Goal: Task Accomplishment & Management: Complete application form

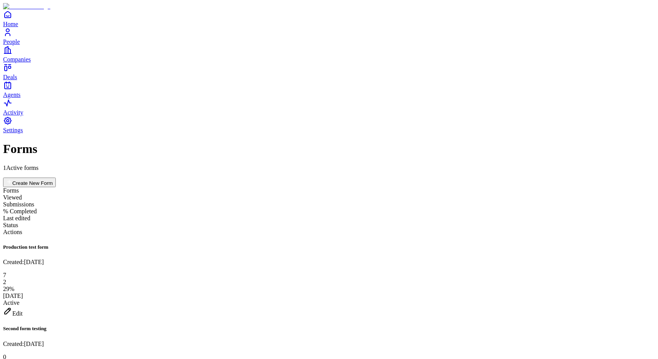
click at [611, 306] on div "Edit" at bounding box center [328, 311] width 651 height 11
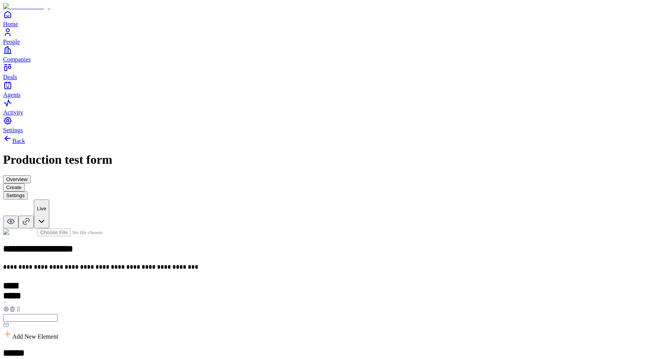
scroll to position [209, 0]
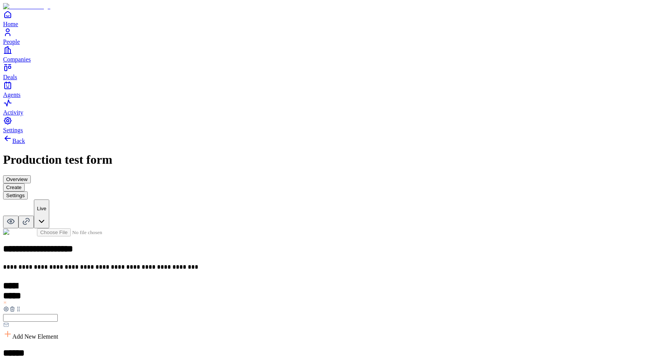
click at [12, 330] on icon at bounding box center [7, 334] width 9 height 9
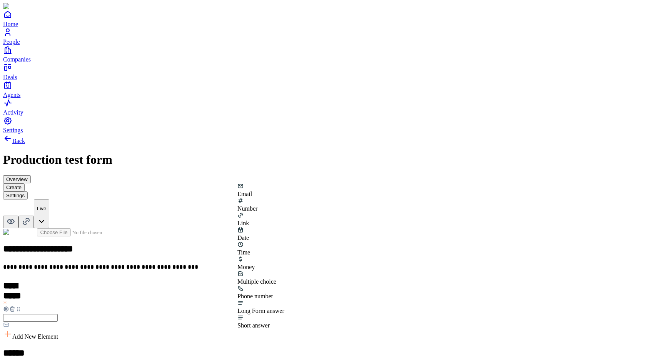
click at [284, 211] on div "Number" at bounding box center [260, 205] width 47 height 15
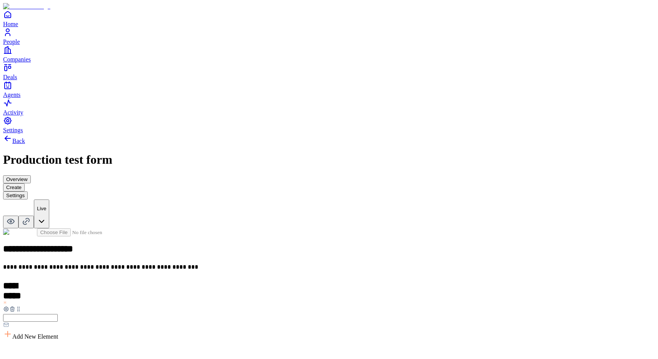
click at [275, 348] on h2 at bounding box center [328, 353] width 651 height 10
click at [60, 348] on h2 "**********" at bounding box center [31, 353] width 57 height 11
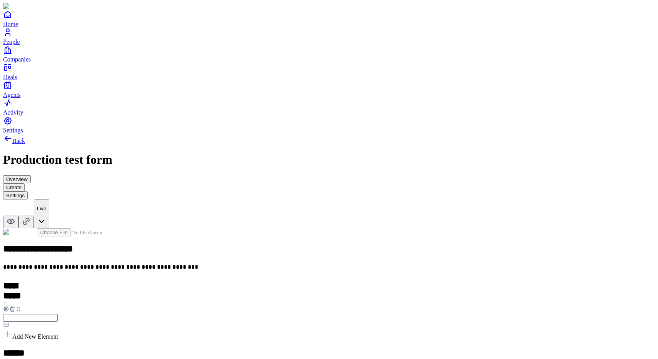
click at [58, 333] on span "Add New Element" at bounding box center [35, 336] width 46 height 7
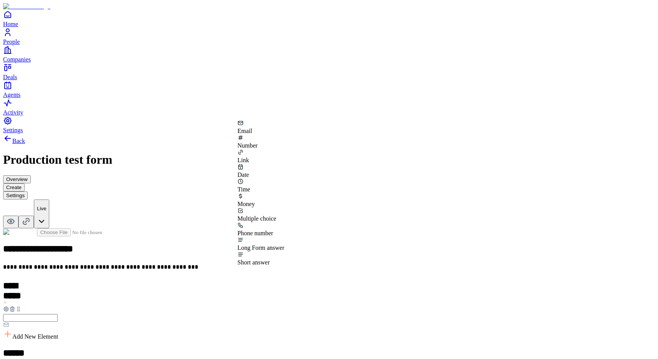
click at [284, 230] on div "Phone number" at bounding box center [260, 233] width 47 height 7
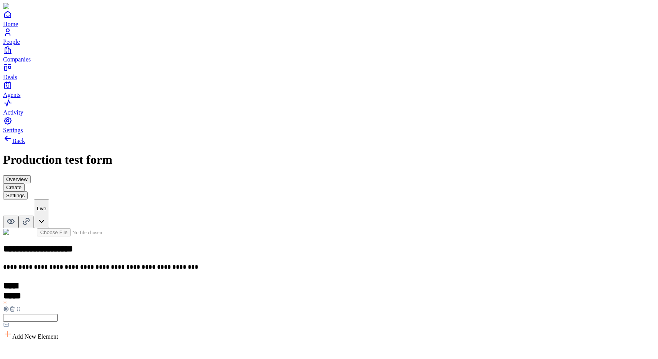
click at [266, 348] on h2 at bounding box center [328, 353] width 651 height 10
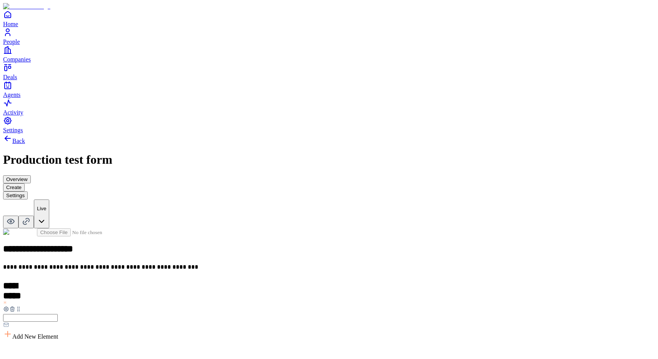
scroll to position [0, 0]
click at [58, 333] on span "Add New Element" at bounding box center [35, 336] width 46 height 7
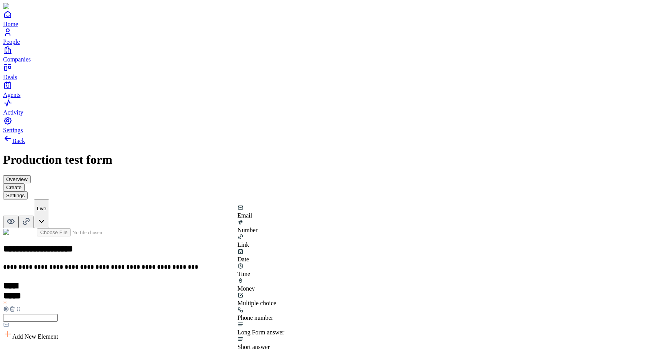
click at [284, 236] on div "Link" at bounding box center [260, 241] width 47 height 15
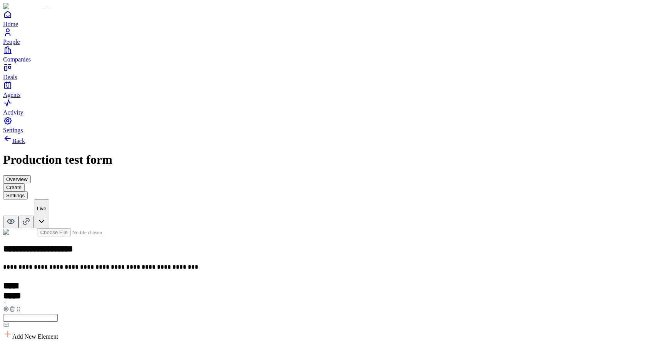
click at [269, 348] on h2 at bounding box center [328, 353] width 651 height 10
click at [299, 307] on div "Number" at bounding box center [328, 314] width 651 height 15
click at [272, 281] on h2 at bounding box center [328, 286] width 651 height 10
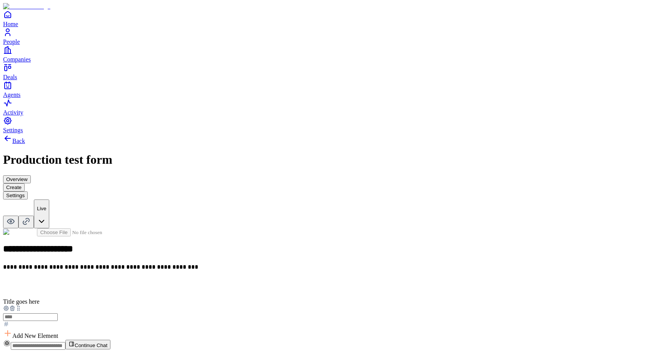
click at [13, 308] on icon at bounding box center [13, 309] width 0 height 2
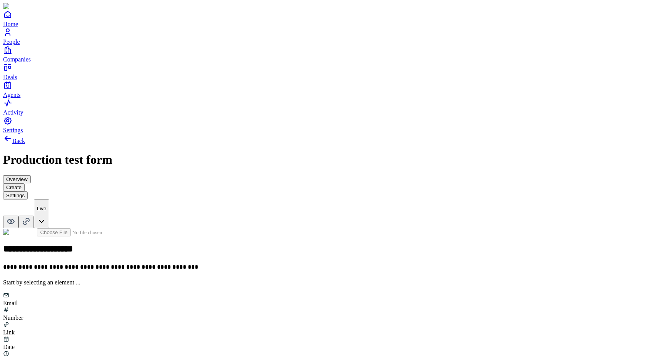
click at [306, 315] on div "Number" at bounding box center [328, 318] width 651 height 7
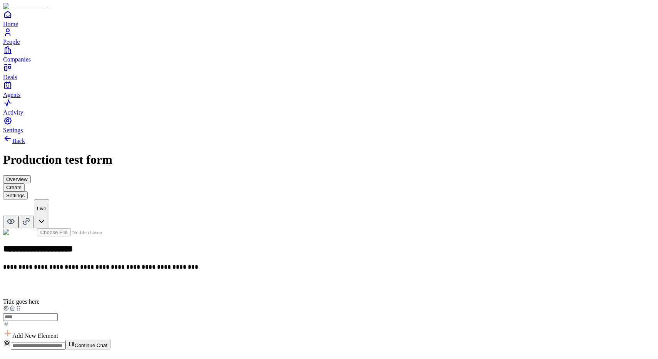
click at [254, 281] on h2 at bounding box center [328, 286] width 651 height 10
click at [304, 239] on div "**********" at bounding box center [328, 284] width 651 height 112
click at [277, 281] on h2 at bounding box center [328, 286] width 651 height 10
click at [58, 333] on span "Add New Element" at bounding box center [35, 336] width 46 height 7
click at [286, 234] on div "Link" at bounding box center [262, 241] width 47 height 15
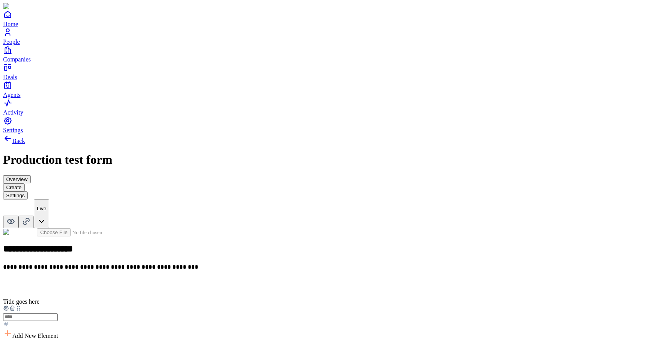
click at [261, 347] on h2 at bounding box center [328, 352] width 651 height 10
click at [122, 200] on div "**********" at bounding box center [328, 267] width 651 height 266
click at [286, 355] on div "Phone number" at bounding box center [262, 362] width 47 height 15
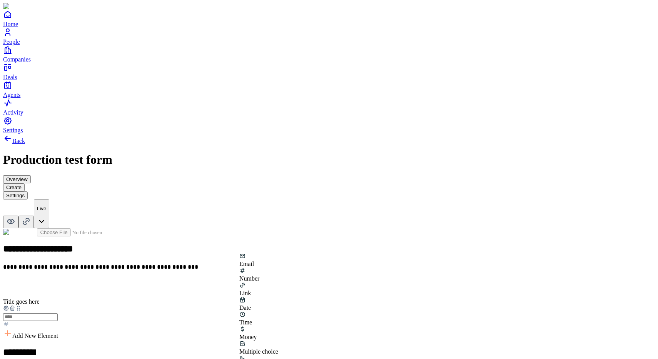
click at [206, 249] on div "**********" at bounding box center [328, 300] width 651 height 333
click at [253, 281] on h2 at bounding box center [328, 286] width 651 height 10
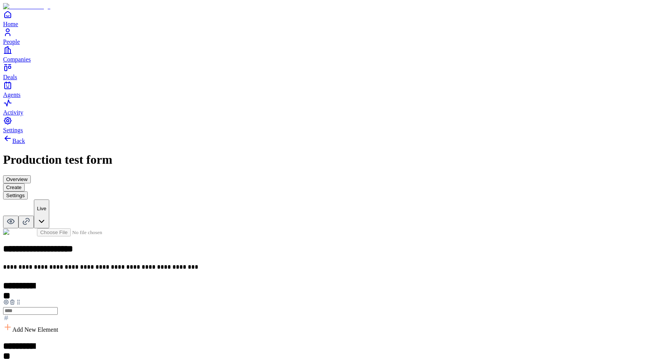
click at [15, 359] on icon at bounding box center [12, 363] width 6 height 6
click at [304, 323] on div "Add New Element" at bounding box center [328, 328] width 651 height 11
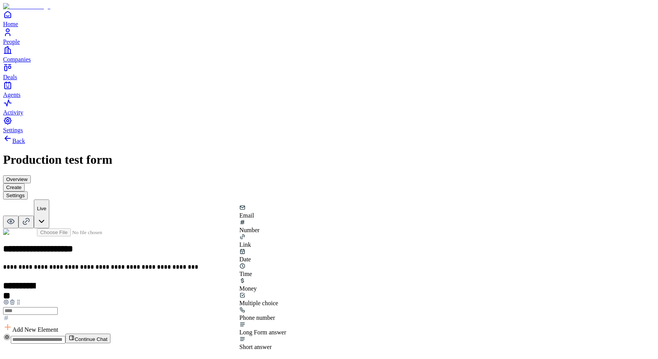
click at [286, 226] on div "Number" at bounding box center [262, 226] width 47 height 15
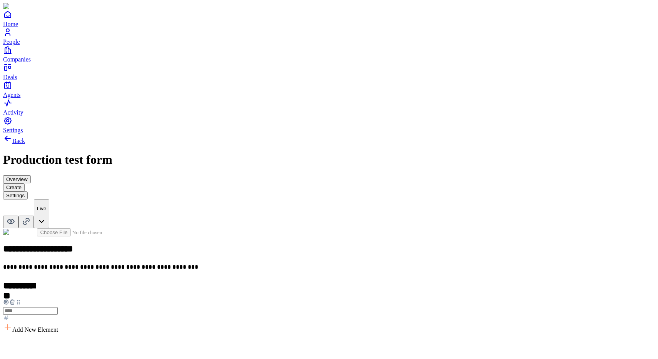
click at [266, 341] on h2 at bounding box center [328, 346] width 651 height 10
click at [286, 359] on div "Phone number" at bounding box center [262, 366] width 47 height 7
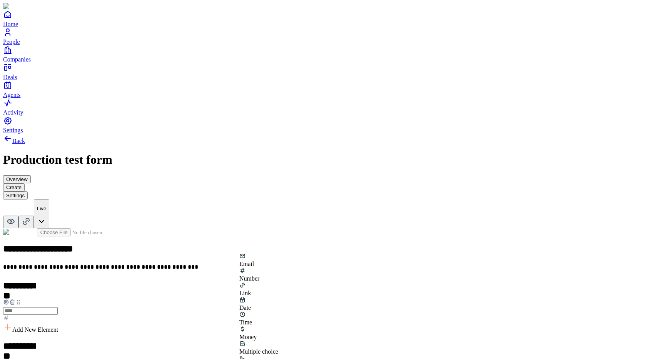
click at [197, 249] on div "**********" at bounding box center [328, 297] width 651 height 326
click at [262, 267] on div "Money" at bounding box center [262, 274] width 47 height 15
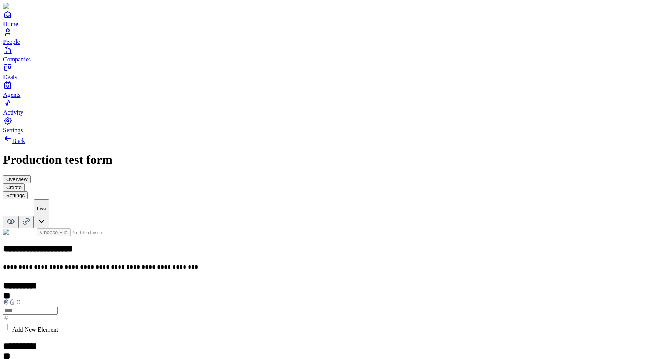
scroll to position [38, 0]
click at [15, 359] on icon at bounding box center [12, 363] width 6 height 6
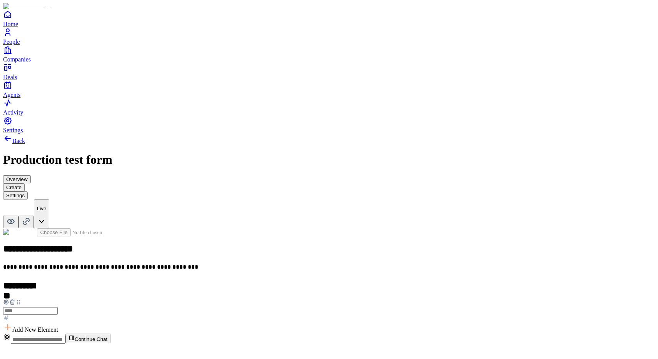
click at [14, 301] on icon at bounding box center [11, 302] width 3 height 3
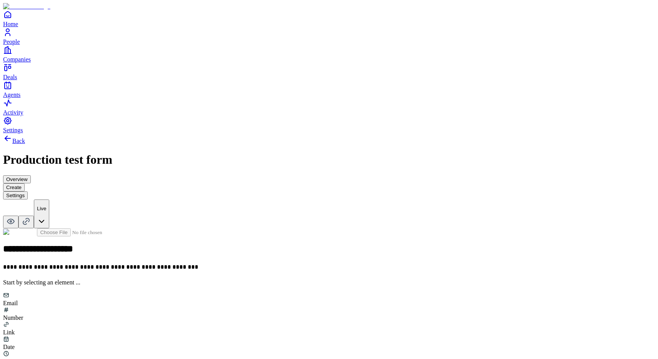
click at [300, 307] on div "Number" at bounding box center [328, 314] width 651 height 15
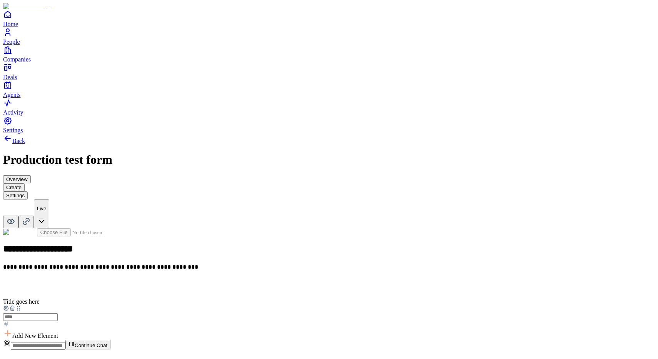
click at [272, 281] on h2 at bounding box center [328, 286] width 651 height 10
click at [15, 306] on icon at bounding box center [12, 309] width 6 height 6
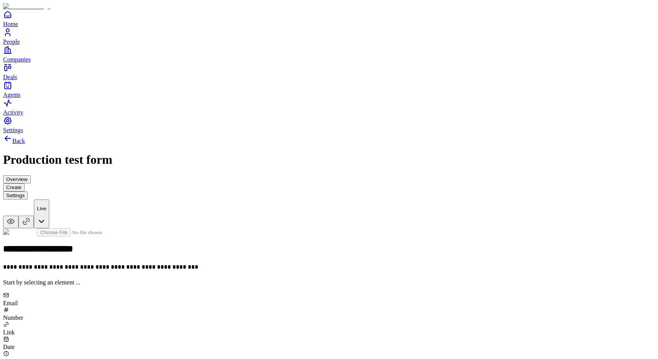
click at [270, 292] on div "Email" at bounding box center [328, 299] width 651 height 15
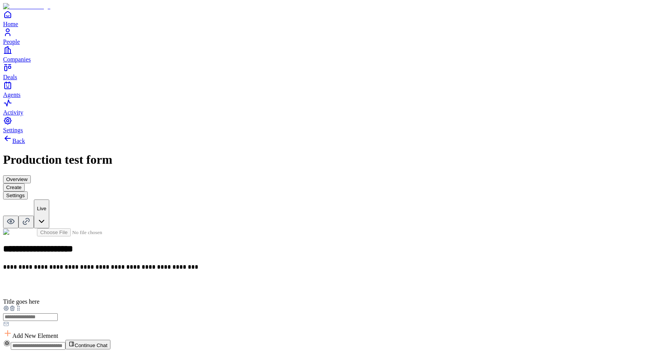
click at [267, 281] on h2 at bounding box center [328, 286] width 651 height 10
click at [15, 312] on icon at bounding box center [12, 315] width 6 height 6
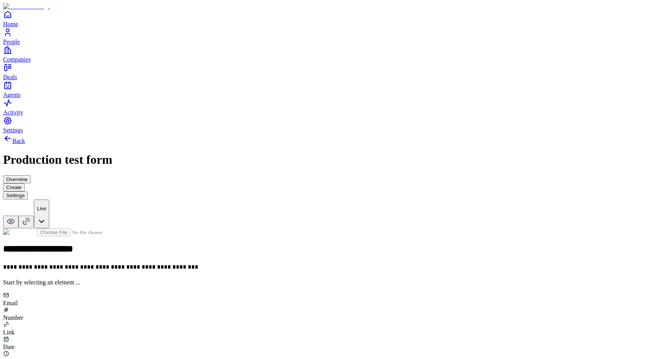
click at [265, 292] on div "Email" at bounding box center [328, 299] width 651 height 15
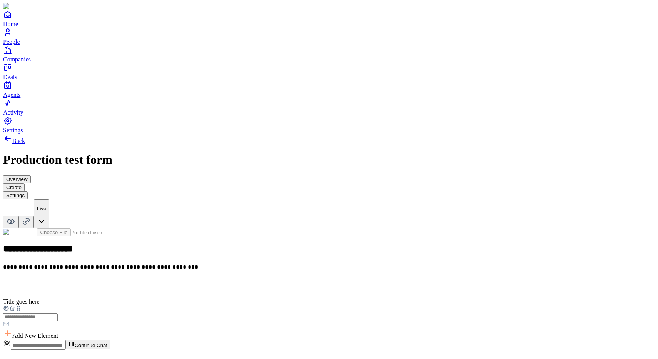
click at [251, 281] on h2 at bounding box center [328, 286] width 651 height 10
click at [12, 336] on icon at bounding box center [7, 340] width 9 height 9
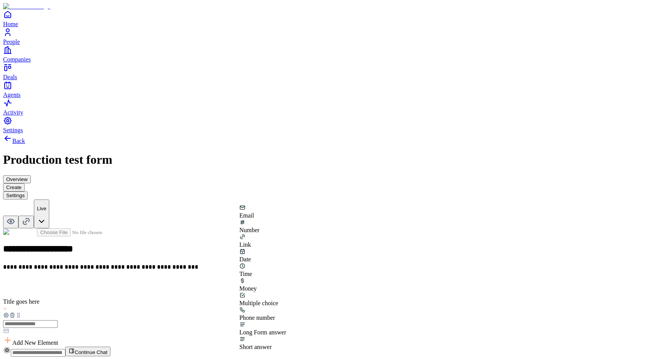
click at [286, 233] on div "Number" at bounding box center [262, 226] width 47 height 15
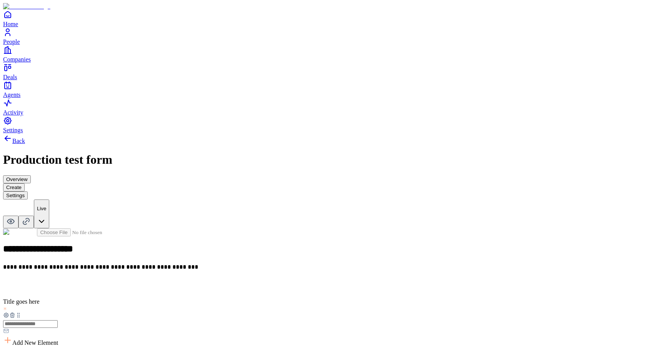
click at [270, 354] on h2 at bounding box center [328, 359] width 651 height 10
click at [13, 315] on icon at bounding box center [13, 316] width 0 height 2
click at [256, 281] on h2 at bounding box center [328, 286] width 651 height 10
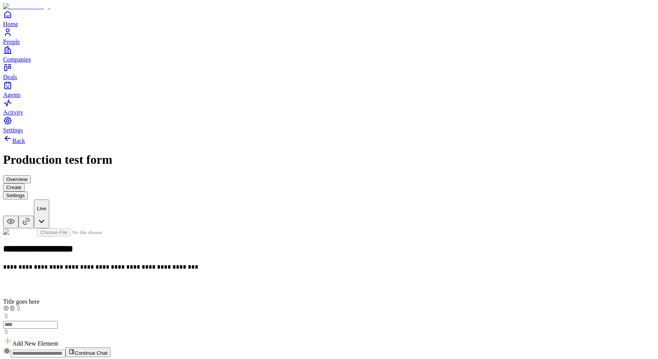
click at [256, 281] on h2 at bounding box center [328, 286] width 651 height 10
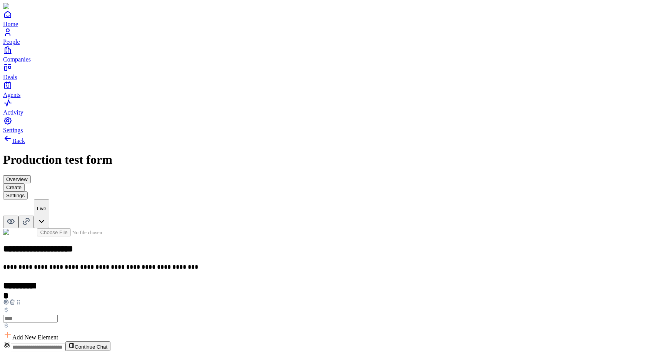
click at [279, 237] on div "**********" at bounding box center [328, 284] width 651 height 113
click at [12, 330] on icon at bounding box center [7, 334] width 9 height 9
click at [286, 238] on div "Link" at bounding box center [262, 241] width 47 height 15
click at [266, 349] on h2 at bounding box center [328, 354] width 651 height 10
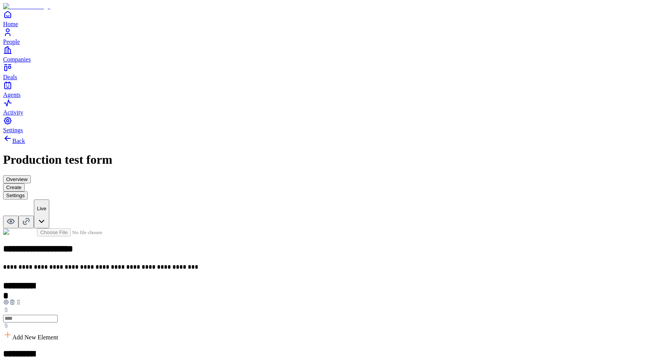
click at [278, 255] on div "**********" at bounding box center [328, 314] width 651 height 173
click at [255, 268] on div "Email" at bounding box center [262, 260] width 47 height 15
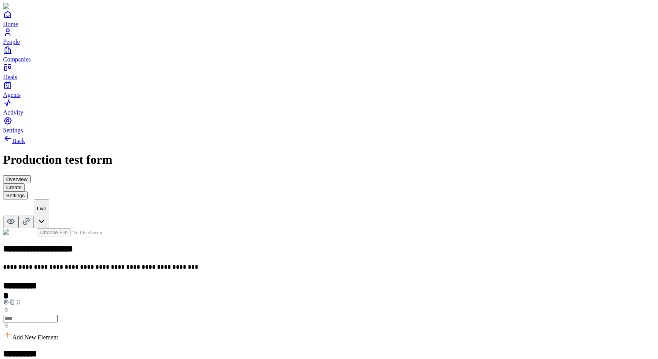
click at [15, 299] on icon at bounding box center [12, 302] width 6 height 6
click at [262, 292] on div "Email" at bounding box center [328, 299] width 651 height 15
click at [256, 281] on h2 at bounding box center [328, 286] width 651 height 10
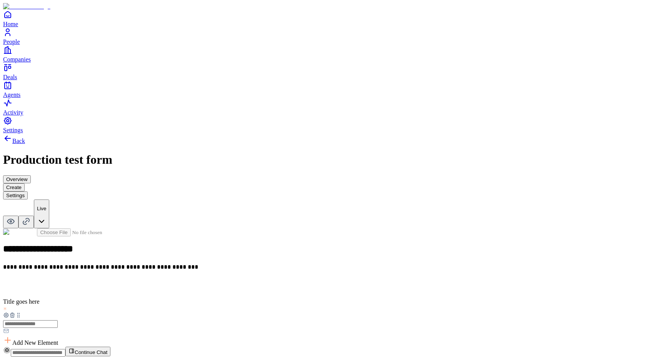
click at [12, 315] on icon at bounding box center [12, 316] width 0 height 2
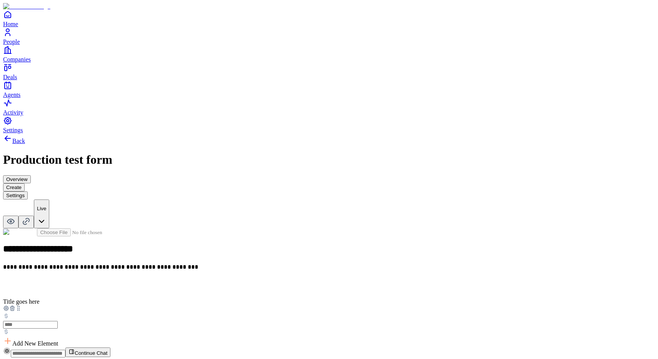
click at [14, 307] on icon at bounding box center [11, 308] width 3 height 3
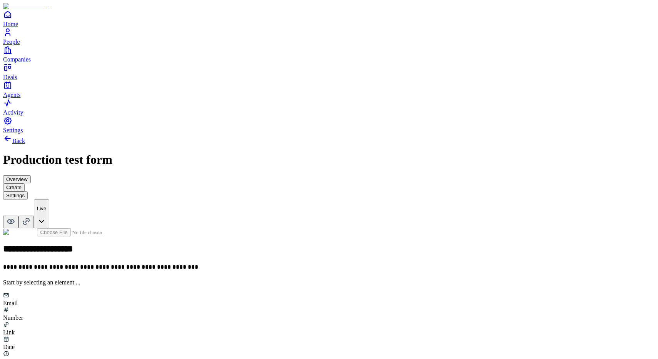
click at [308, 315] on div "Number" at bounding box center [328, 318] width 651 height 7
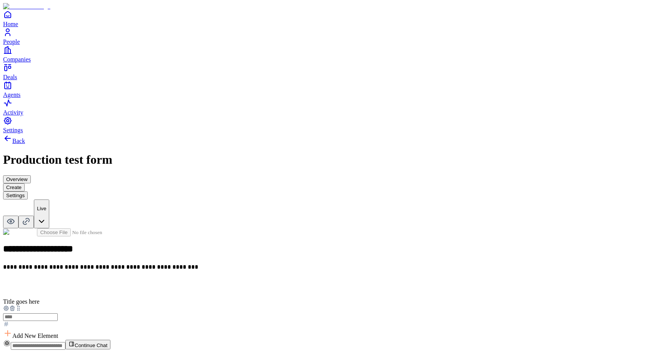
click at [258, 329] on div "Add New Element" at bounding box center [328, 334] width 651 height 11
click at [58, 333] on span "Add New Element" at bounding box center [35, 336] width 46 height 7
click at [286, 307] on div "Phone number" at bounding box center [262, 314] width 47 height 15
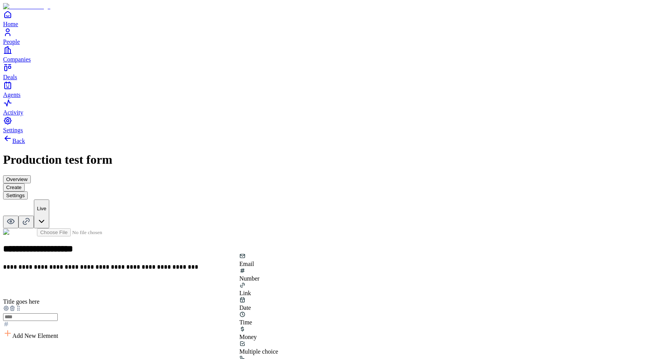
click at [286, 282] on div "Link" at bounding box center [262, 289] width 47 height 15
drag, startPoint x: 230, startPoint y: 275, endPoint x: 225, endPoint y: 215, distance: 60.6
drag, startPoint x: 231, startPoint y: 275, endPoint x: 228, endPoint y: 225, distance: 50.5
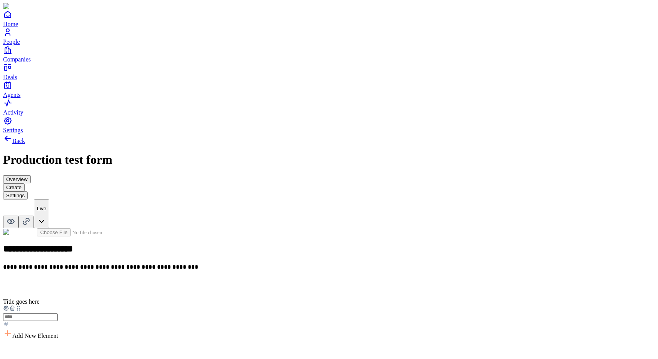
drag, startPoint x: 232, startPoint y: 273, endPoint x: 225, endPoint y: 222, distance: 51.9
click at [15, 305] on icon at bounding box center [12, 308] width 6 height 6
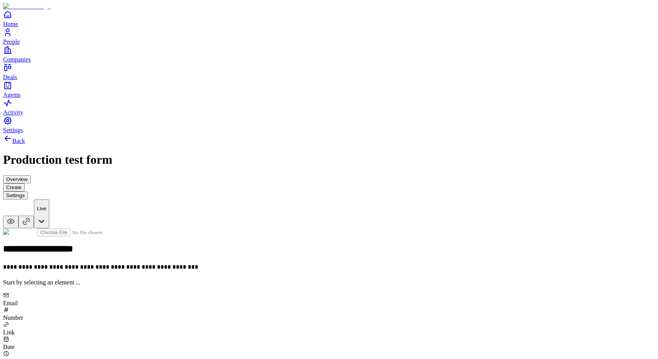
click at [257, 292] on div "Email" at bounding box center [328, 299] width 651 height 15
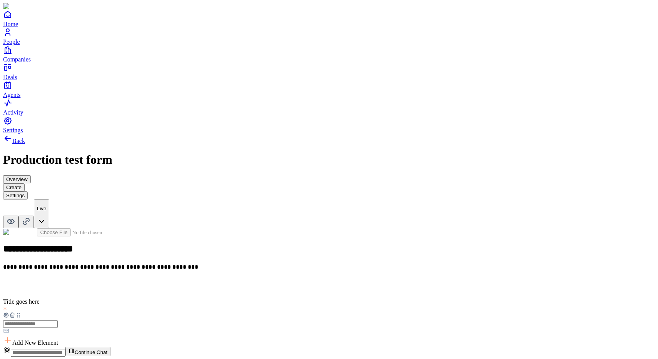
click at [15, 312] on icon at bounding box center [12, 315] width 6 height 6
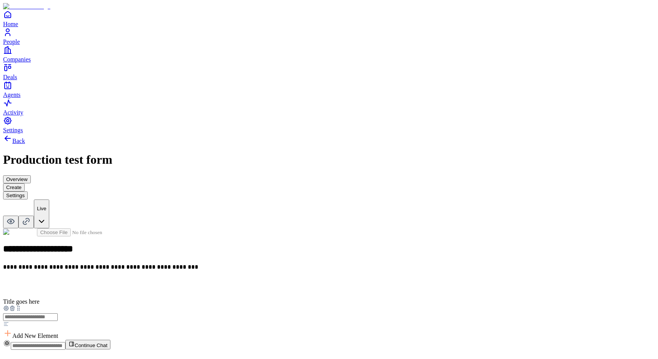
click at [14, 307] on icon at bounding box center [11, 308] width 3 height 3
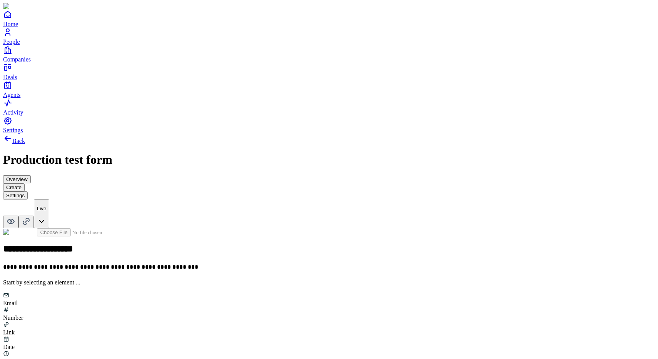
click at [309, 315] on div "Number" at bounding box center [328, 318] width 651 height 7
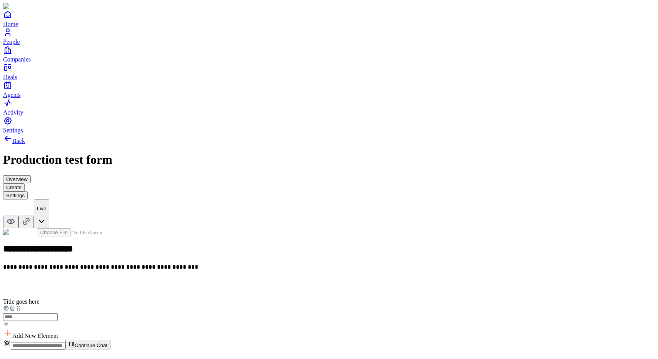
click at [259, 228] on div "**********" at bounding box center [328, 284] width 651 height 112
click at [261, 281] on h2 at bounding box center [328, 286] width 651 height 10
click at [277, 330] on div "Add New Element" at bounding box center [328, 335] width 651 height 11
click at [286, 234] on div "Link" at bounding box center [262, 241] width 47 height 15
click at [269, 348] on h2 at bounding box center [328, 353] width 651 height 10
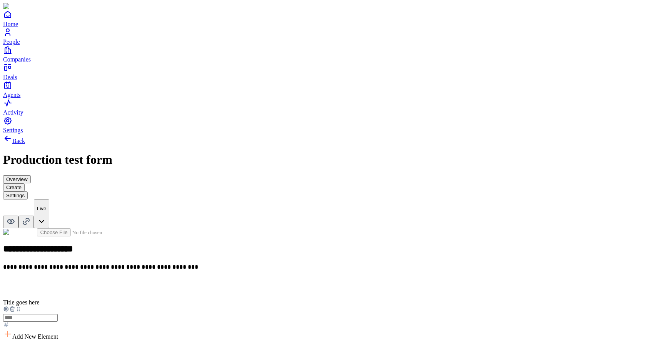
click at [15, 306] on icon at bounding box center [12, 309] width 6 height 6
click at [247, 292] on div "Email" at bounding box center [328, 299] width 651 height 15
click at [58, 333] on span "Add New Element" at bounding box center [35, 336] width 46 height 7
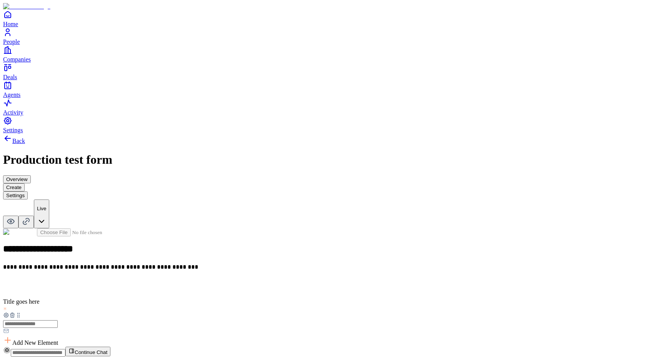
click at [311, 235] on div "**********" at bounding box center [328, 287] width 651 height 118
click at [58, 340] on span "Add New Element" at bounding box center [35, 343] width 46 height 7
click at [286, 222] on div "Number" at bounding box center [262, 226] width 47 height 15
drag, startPoint x: 231, startPoint y: 228, endPoint x: 235, endPoint y: 158, distance: 70.1
click at [22, 312] on icon at bounding box center [22, 312] width 0 height 0
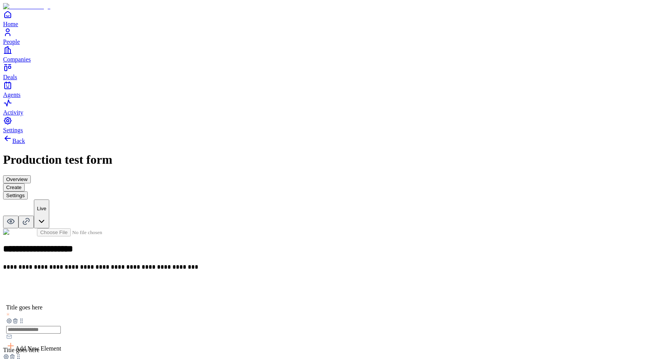
drag, startPoint x: 233, startPoint y: 227, endPoint x: 235, endPoint y: 166, distance: 61.2
click at [22, 321] on icon at bounding box center [22, 321] width 0 height 0
click at [15, 312] on icon at bounding box center [12, 315] width 6 height 6
click at [28, 192] on button "Settings" at bounding box center [15, 196] width 25 height 8
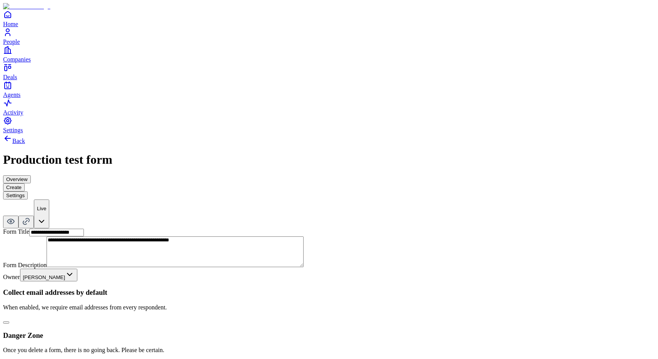
click at [9, 321] on button "button" at bounding box center [6, 322] width 6 height 2
click at [25, 183] on button "Create" at bounding box center [14, 187] width 22 height 8
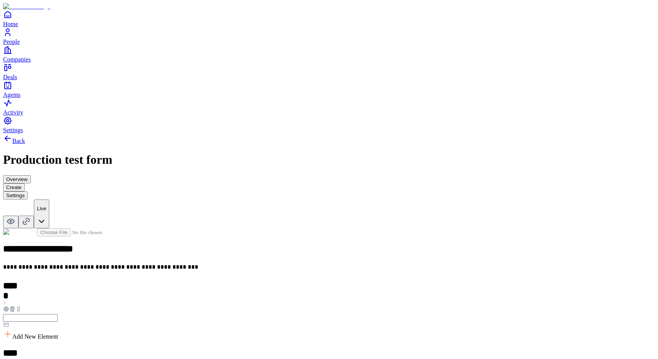
scroll to position [38, 0]
click at [15, 306] on icon at bounding box center [12, 309] width 6 height 6
click at [12, 309] on icon at bounding box center [12, 310] width 0 height 2
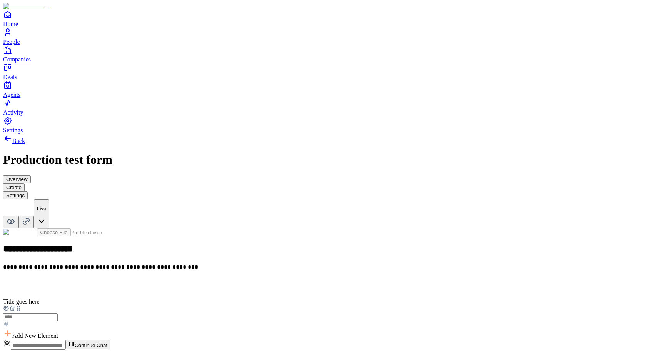
click at [28, 192] on button "Settings" at bounding box center [15, 196] width 25 height 8
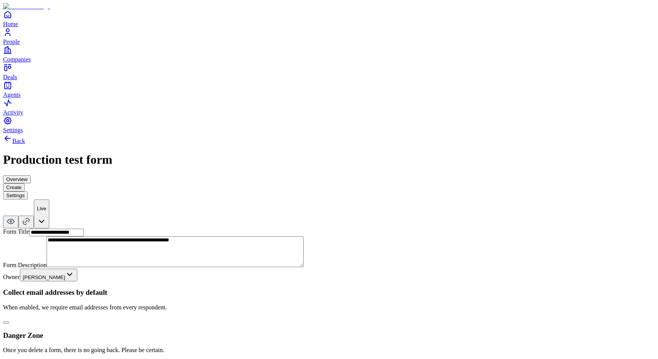
click at [9, 321] on button "button" at bounding box center [6, 322] width 6 height 2
click at [337, 175] on div "Overview Create Settings" at bounding box center [328, 187] width 651 height 24
click at [25, 183] on button "Create" at bounding box center [14, 187] width 22 height 8
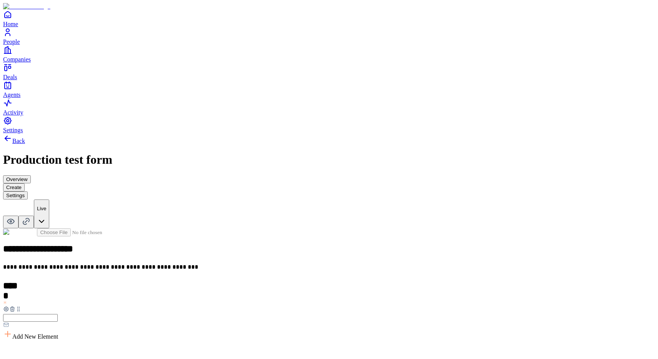
click at [28, 192] on button "Settings" at bounding box center [15, 196] width 25 height 8
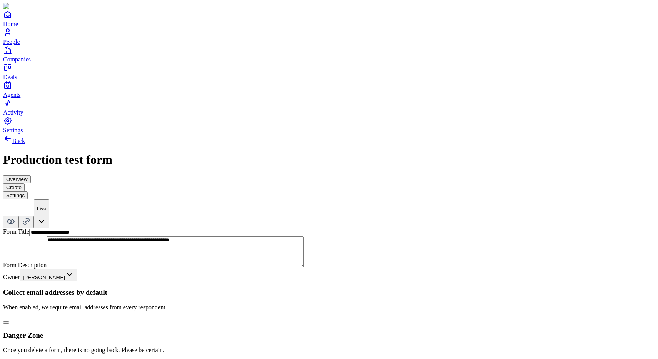
click at [25, 183] on button "Create" at bounding box center [14, 187] width 22 height 8
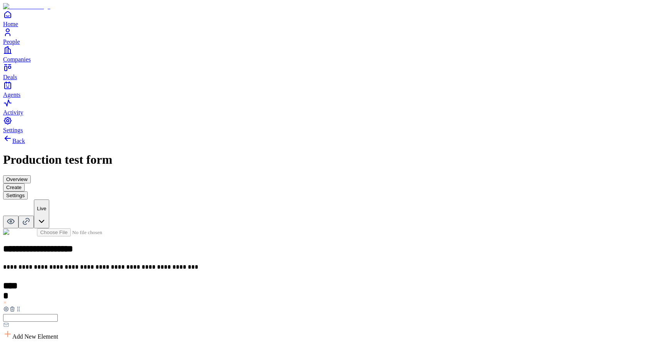
click at [28, 192] on button "Settings" at bounding box center [15, 196] width 25 height 8
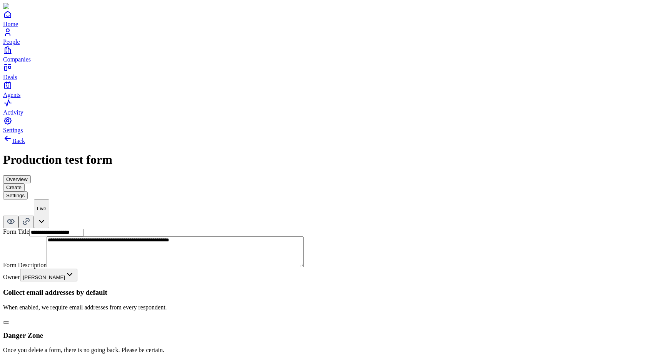
click at [9, 321] on button "button" at bounding box center [6, 322] width 6 height 2
click at [25, 183] on button "Create" at bounding box center [14, 187] width 22 height 8
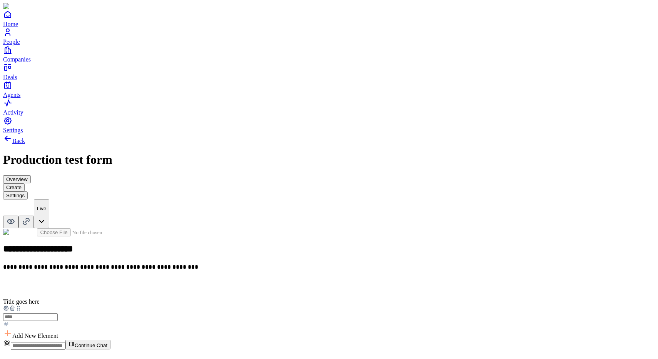
click at [222, 305] on div at bounding box center [328, 316] width 651 height 23
click at [15, 305] on icon at bounding box center [12, 308] width 6 height 6
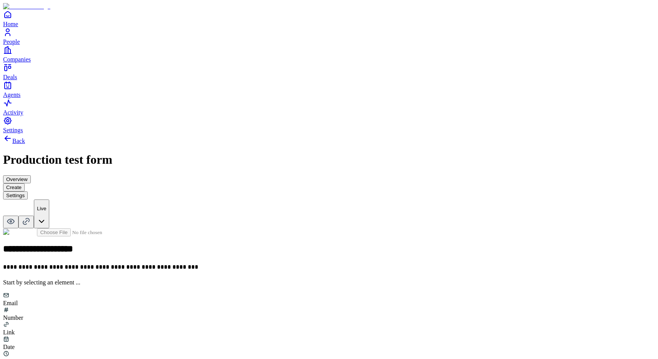
click at [28, 192] on button "Settings" at bounding box center [15, 196] width 25 height 8
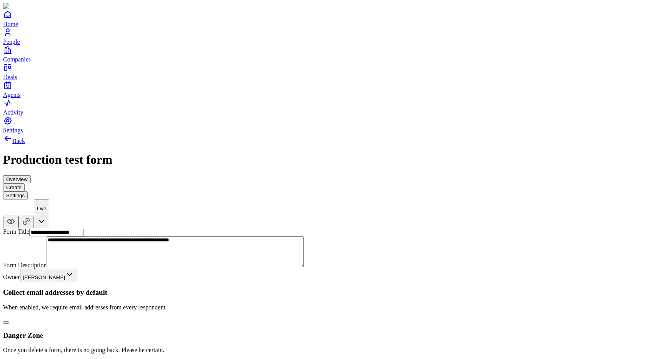
click at [25, 183] on button "Create" at bounding box center [14, 187] width 22 height 8
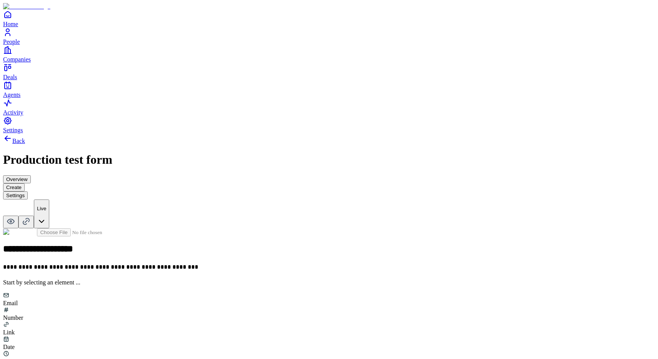
click at [28, 192] on button "Settings" at bounding box center [15, 196] width 25 height 8
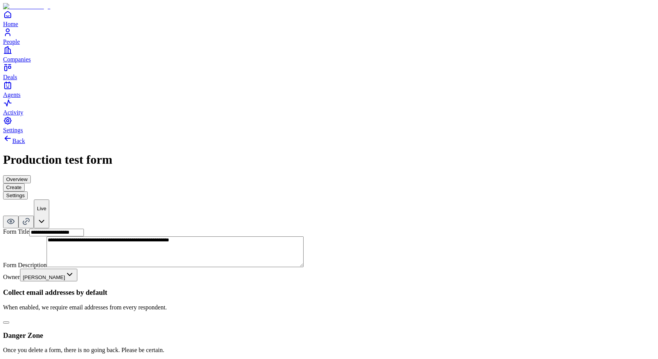
click at [9, 321] on button "button" at bounding box center [6, 322] width 6 height 2
click at [25, 183] on button "Create" at bounding box center [14, 187] width 22 height 8
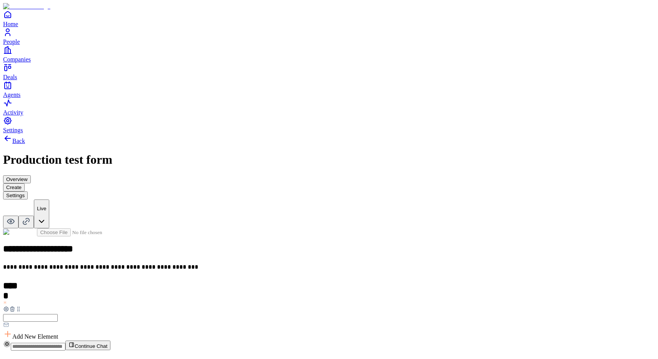
click at [15, 306] on icon at bounding box center [12, 309] width 6 height 6
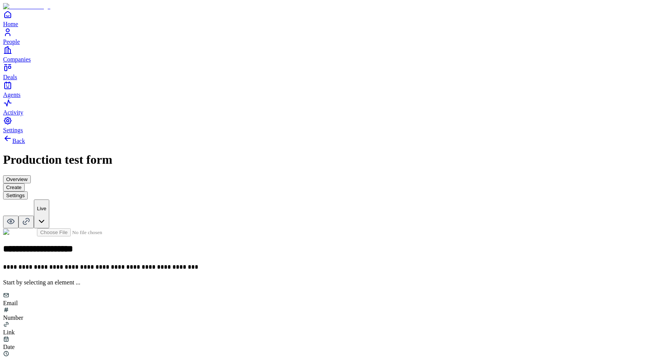
click at [340, 329] on div "Link" at bounding box center [328, 332] width 651 height 7
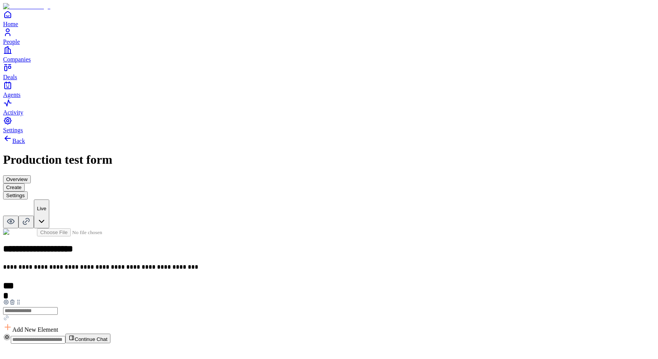
click at [58, 326] on span "Add New Element" at bounding box center [35, 329] width 46 height 7
click at [263, 219] on div "Email" at bounding box center [262, 212] width 47 height 15
click at [251, 341] on h2 at bounding box center [328, 346] width 651 height 10
click at [260, 259] on div "**********" at bounding box center [328, 310] width 651 height 165
click at [28, 192] on button "Settings" at bounding box center [15, 196] width 25 height 8
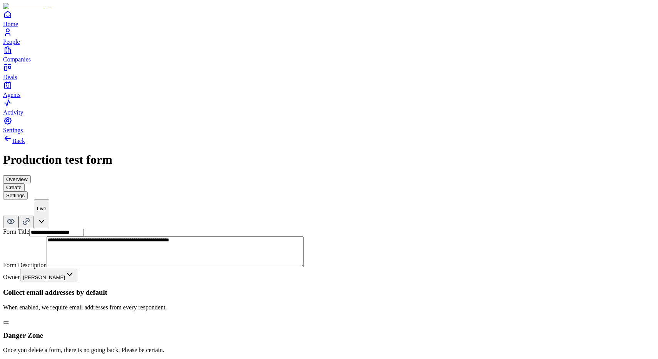
click at [25, 183] on button "Create" at bounding box center [14, 187] width 22 height 8
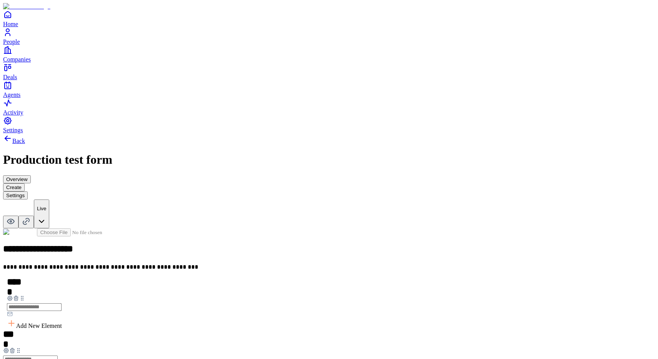
drag, startPoint x: 230, startPoint y: 229, endPoint x: 233, endPoint y: 165, distance: 64.3
click at [25, 295] on icon at bounding box center [22, 298] width 6 height 6
click at [28, 192] on button "Settings" at bounding box center [15, 196] width 25 height 8
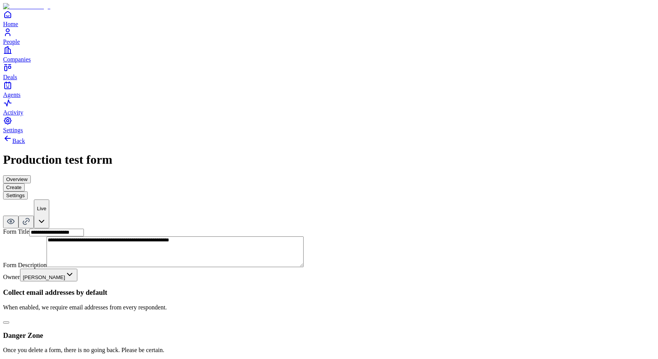
click at [9, 321] on button "button" at bounding box center [6, 322] width 6 height 2
type button "on"
